Goal: Navigation & Orientation: Find specific page/section

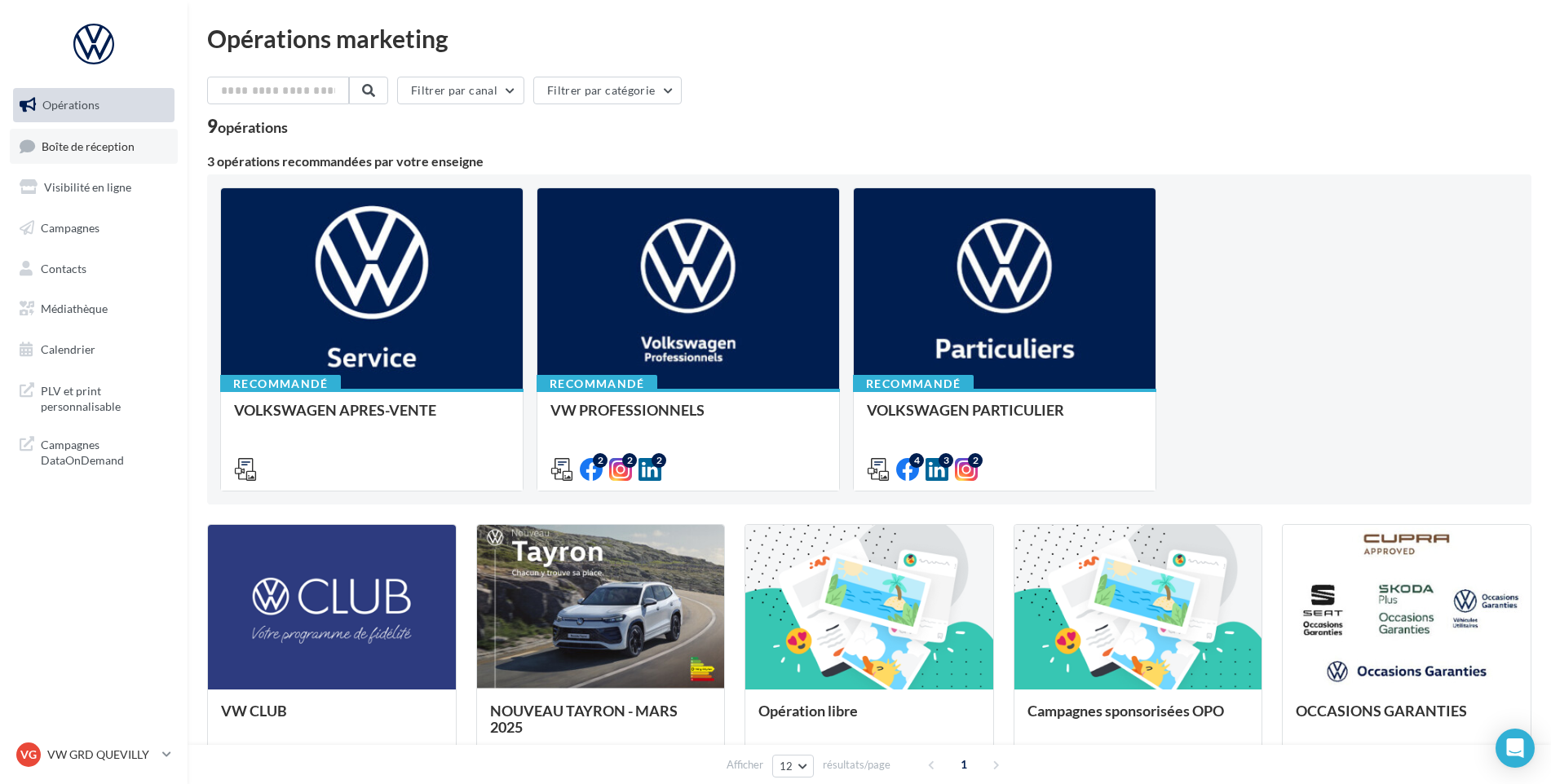
click at [127, 160] on link "Boîte de réception" at bounding box center [94, 147] width 168 height 35
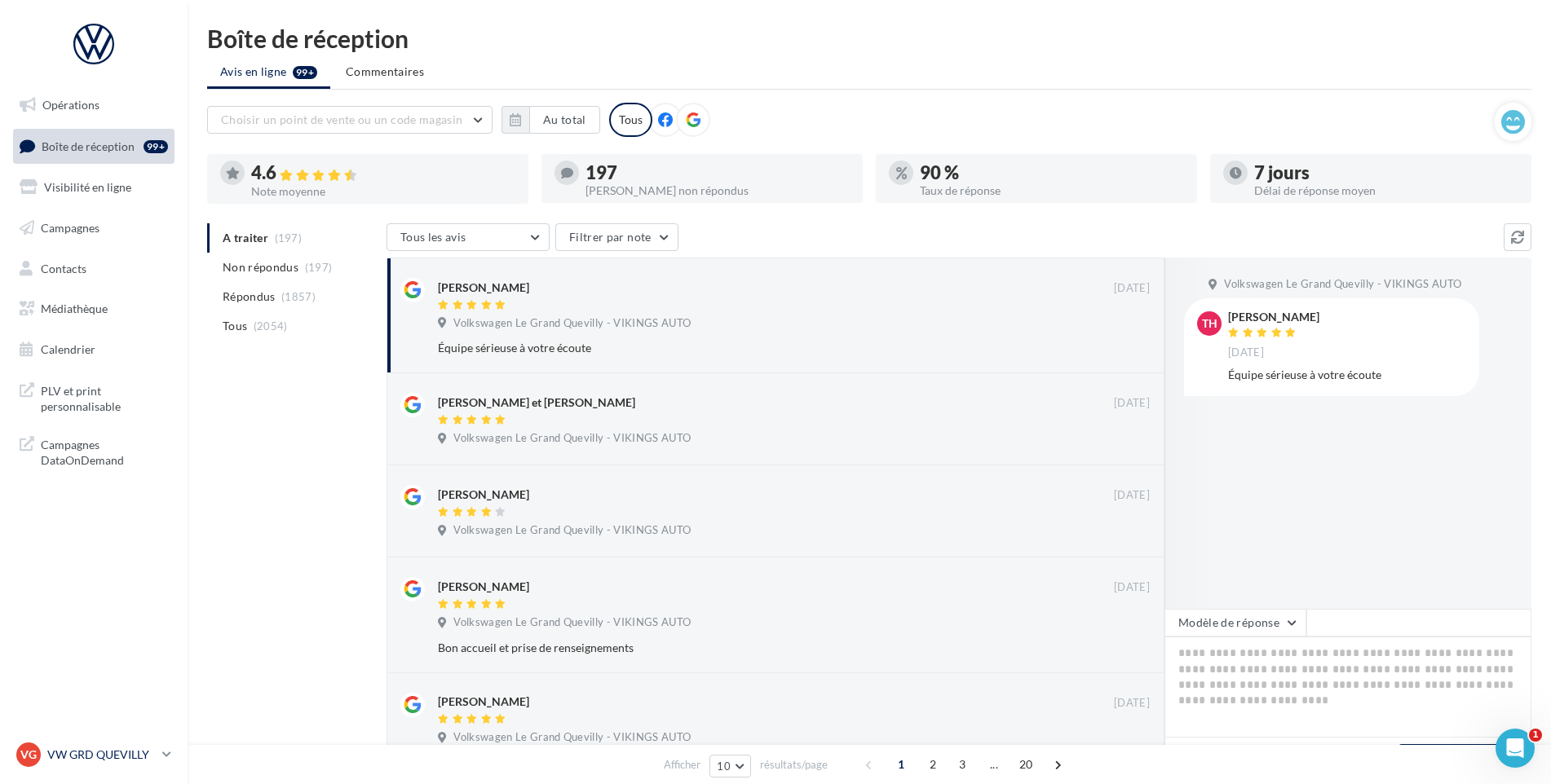
click at [137, 766] on div "VG VW GRD QUEVILLY vw-leg-vau" at bounding box center [87, 754] width 140 height 25
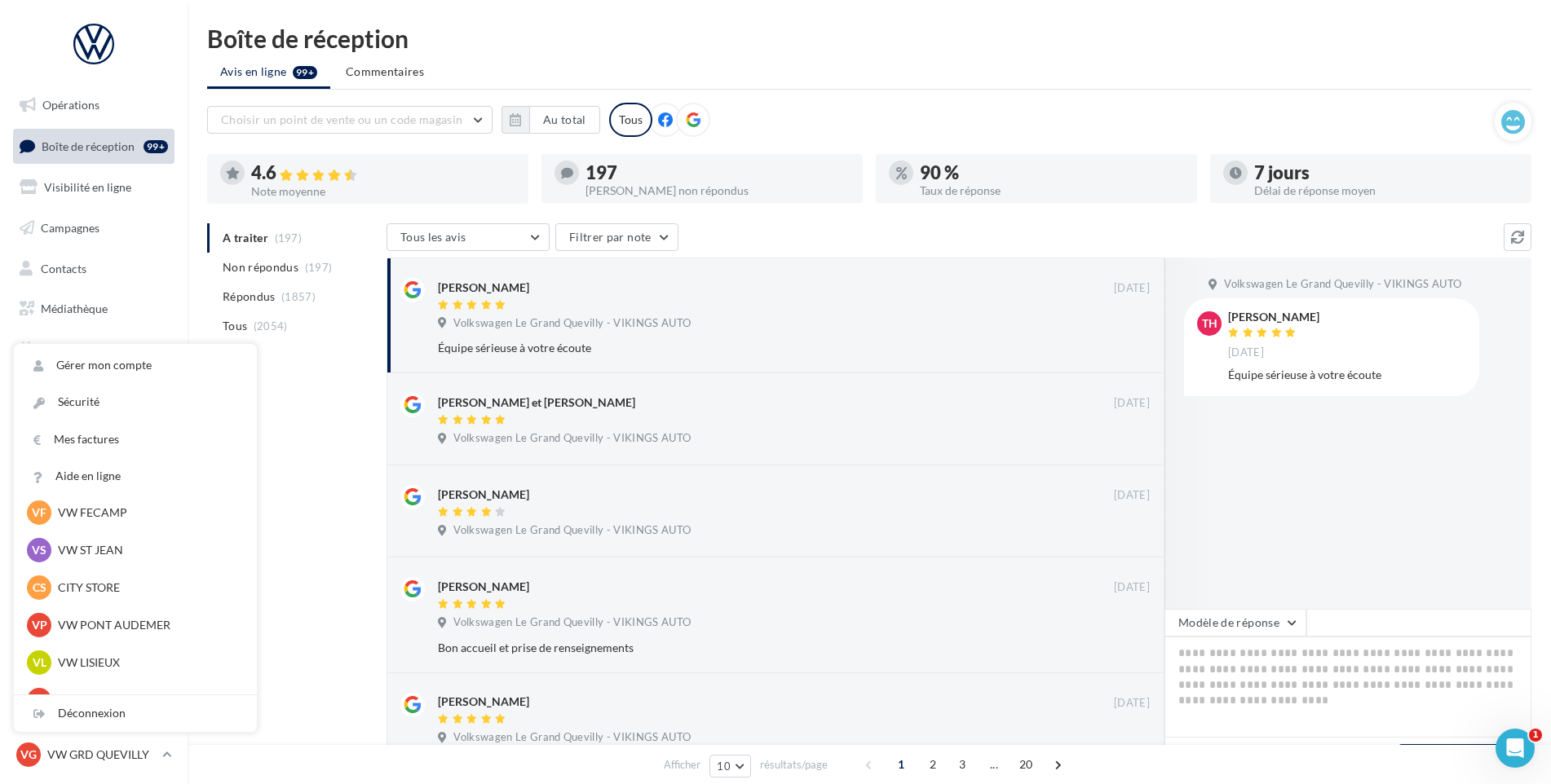
scroll to position [326, 0]
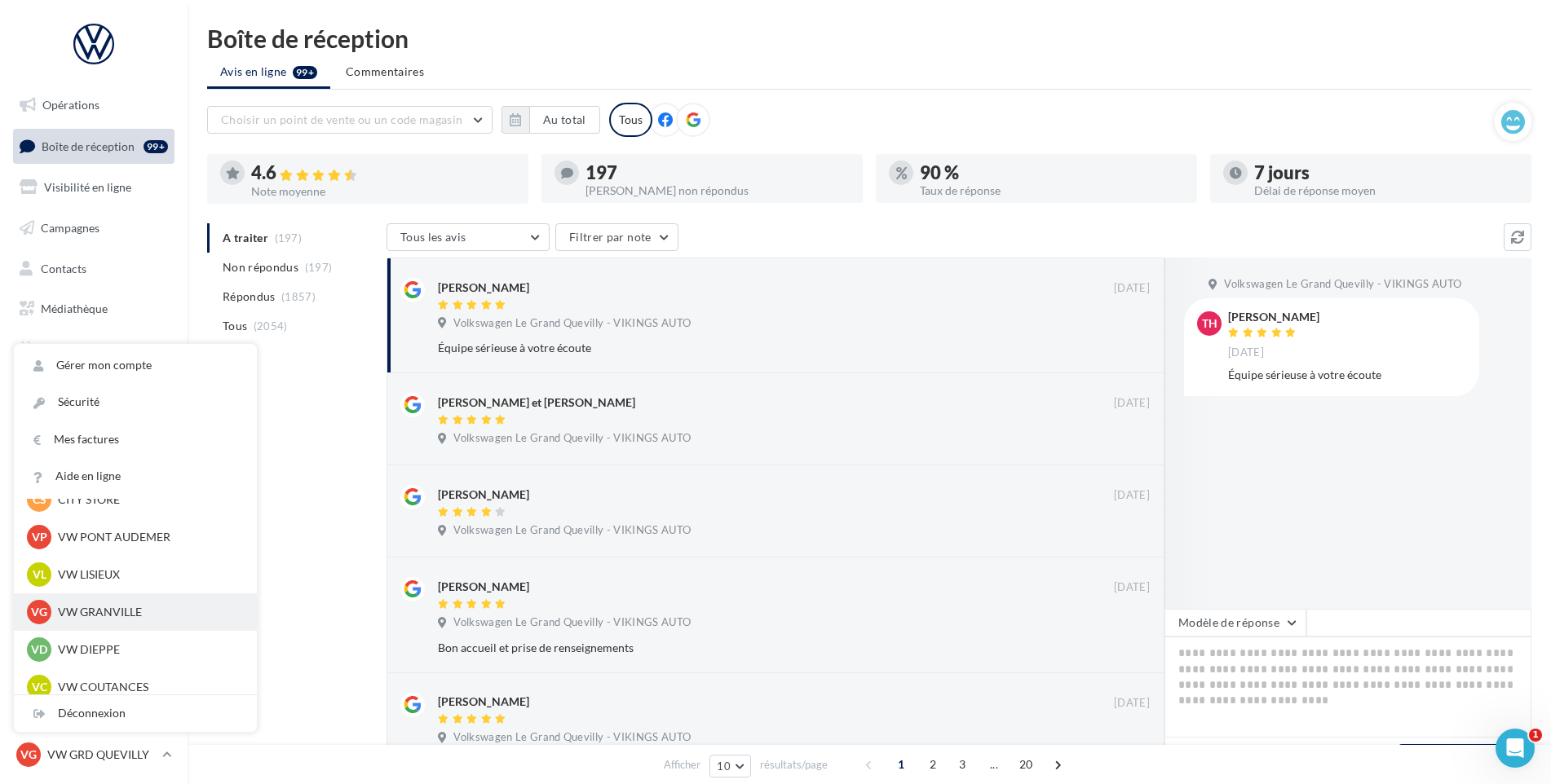
click at [61, 618] on p "VW GRANVILLE" at bounding box center [148, 612] width 179 height 17
